Goal: Complete application form

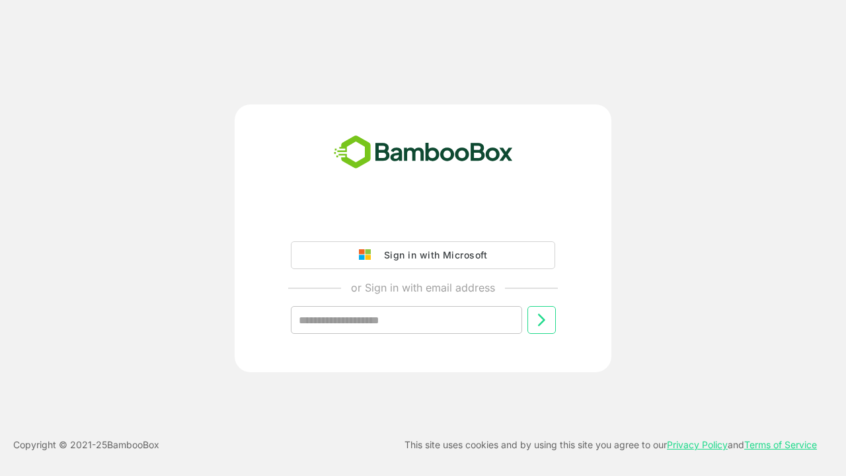
type input "**********"
click at [541, 320] on icon at bounding box center [541, 320] width 16 height 16
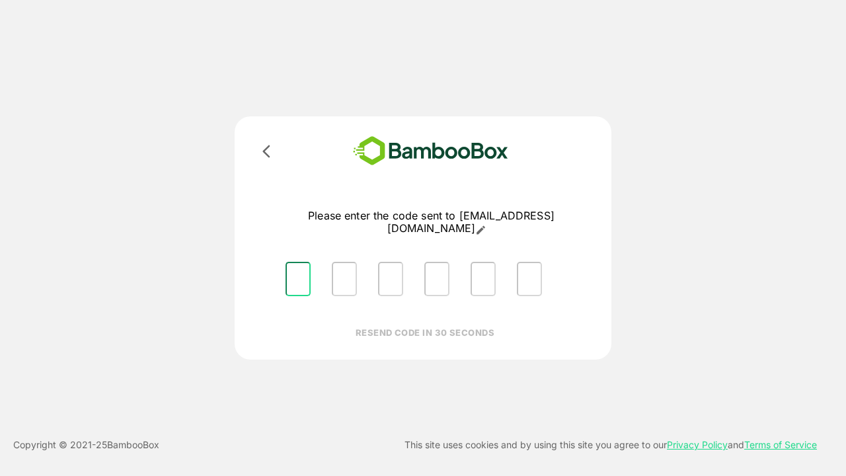
type input "*"
